Goal: Information Seeking & Learning: Learn about a topic

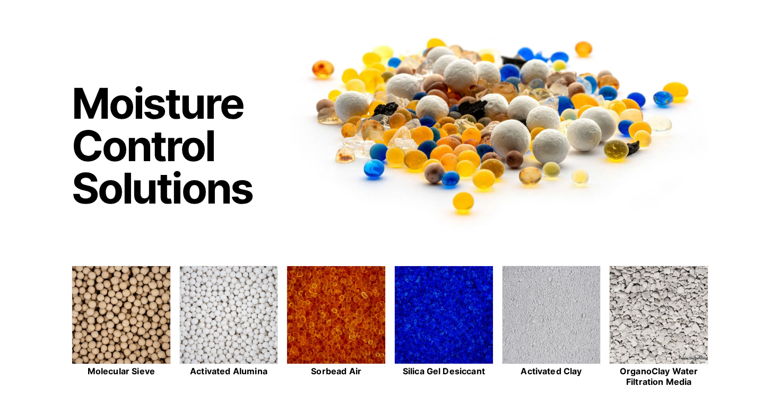
scroll to position [93, 0]
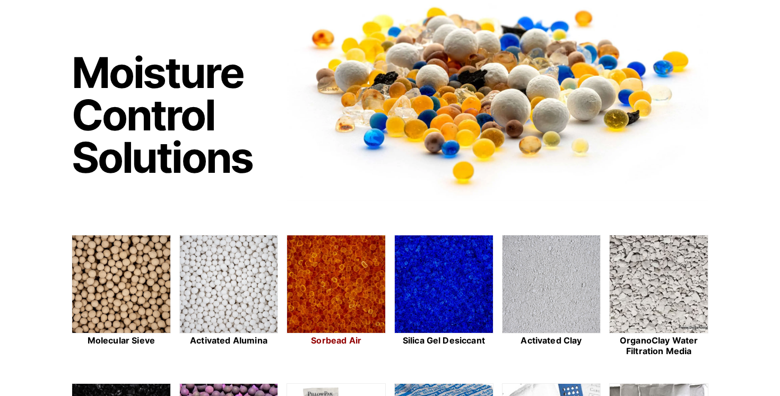
click at [330, 274] on img at bounding box center [336, 285] width 98 height 99
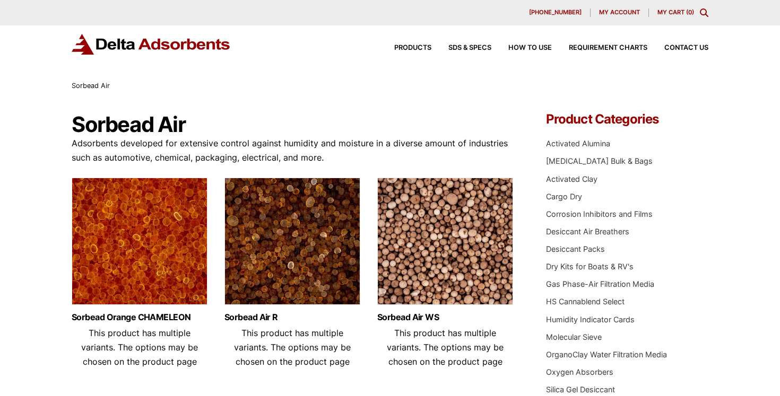
click at [132, 246] on img at bounding box center [140, 244] width 136 height 133
